Goal: Task Accomplishment & Management: Manage account settings

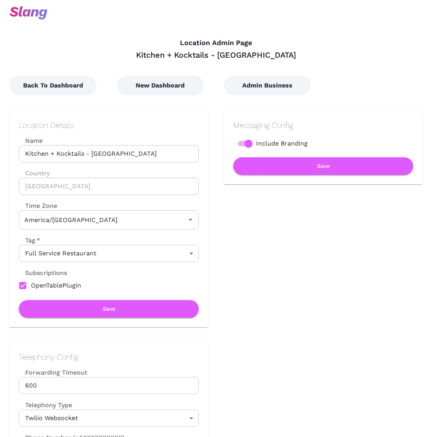
type input "Central Time"
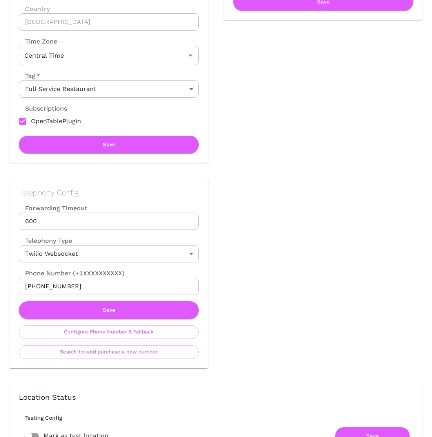
scroll to position [178, 0]
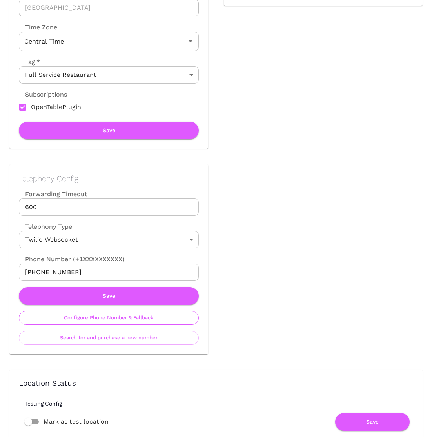
click at [99, 318] on button "Configure Phone Number & Fallback" at bounding box center [109, 318] width 180 height 14
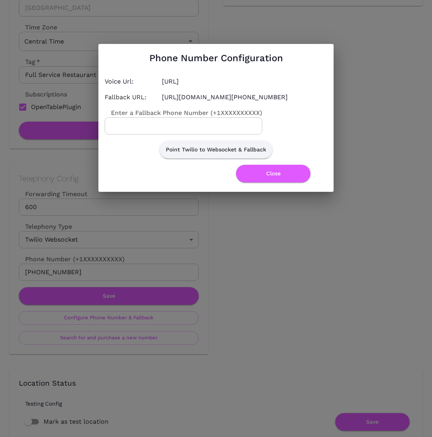
click at [155, 130] on input "Enter a Fallback Phone Number (+1XXXXXXXXXX)" at bounding box center [184, 125] width 158 height 17
click at [199, 131] on input "Enter a Fallback Phone Number (+1XXXXXXXXXX)" at bounding box center [184, 125] width 158 height 17
paste input "[PHONE_NUMBER]"
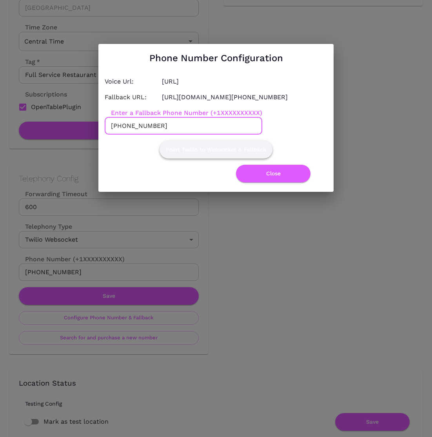
type input "[PHONE_NUMBER]"
click at [203, 156] on button "Point Twilio to Websocket & Fallback" at bounding box center [216, 150] width 113 height 18
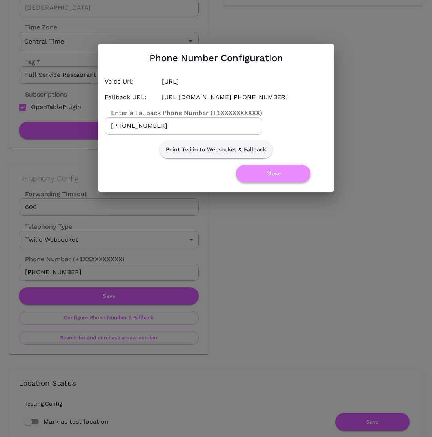
click at [261, 180] on button "Close" at bounding box center [273, 174] width 75 height 18
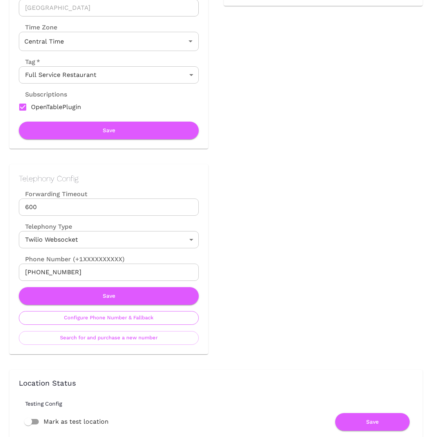
click at [130, 319] on button "Configure Phone Number & Fallback" at bounding box center [109, 318] width 180 height 14
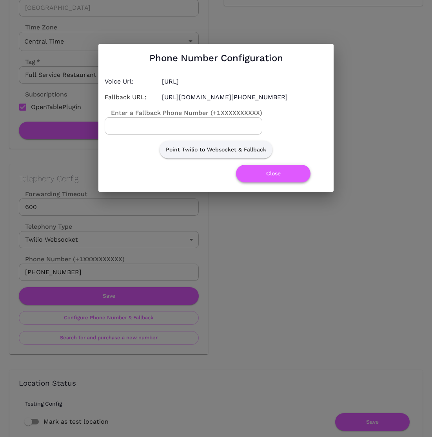
click at [293, 179] on button "Close" at bounding box center [273, 174] width 75 height 18
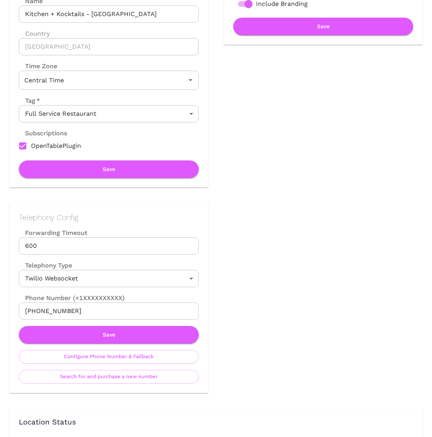
scroll to position [356, 0]
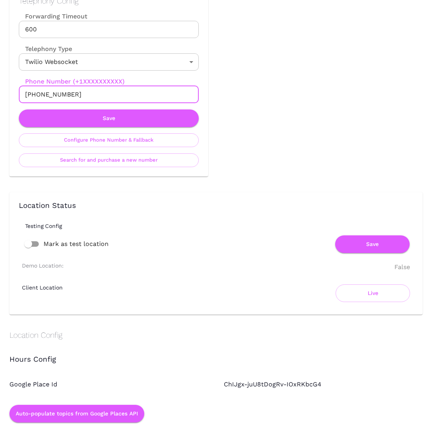
drag, startPoint x: 94, startPoint y: 94, endPoint x: 34, endPoint y: 96, distance: 59.7
click at [34, 96] on input "[PHONE_NUMBER]" at bounding box center [109, 94] width 180 height 17
click at [91, 142] on button "Configure Phone Number & Fallback" at bounding box center [109, 140] width 180 height 14
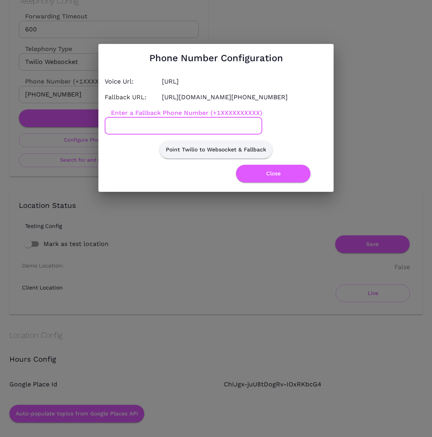
click at [147, 124] on input "Enter a Fallback Phone Number (+1XXXXXXXXXX)" at bounding box center [184, 125] width 158 height 17
paste input "3126591951"
type input "[PHONE_NUMBER]"
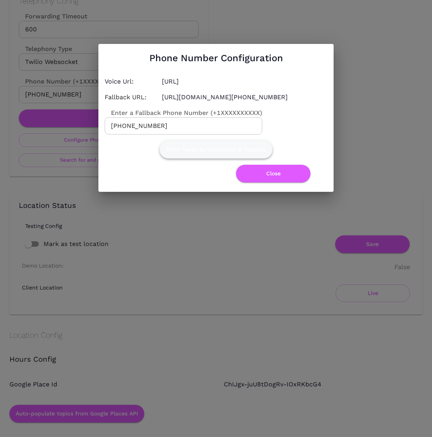
click at [221, 153] on button "Point Twilio to Websocket & Fallback" at bounding box center [216, 150] width 113 height 18
click at [263, 180] on button "Close" at bounding box center [273, 174] width 75 height 18
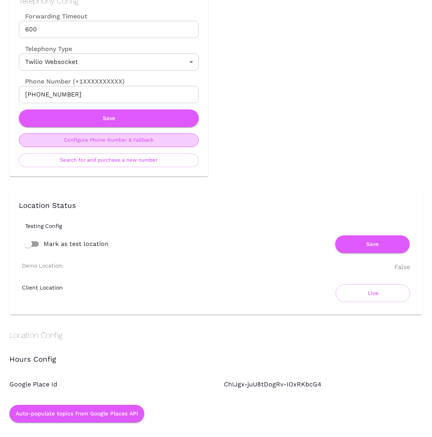
click at [124, 140] on button "Configure Phone Number & Fallback" at bounding box center [109, 140] width 180 height 14
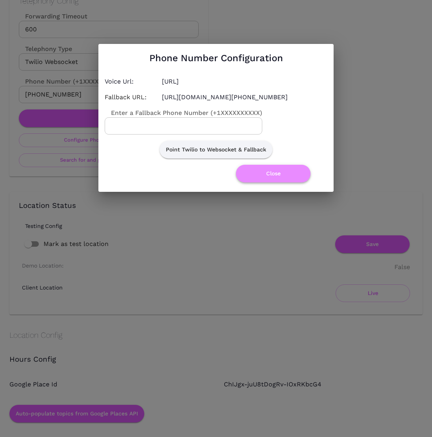
click at [266, 182] on button "Close" at bounding box center [273, 174] width 75 height 18
